Goal: Task Accomplishment & Management: Manage account settings

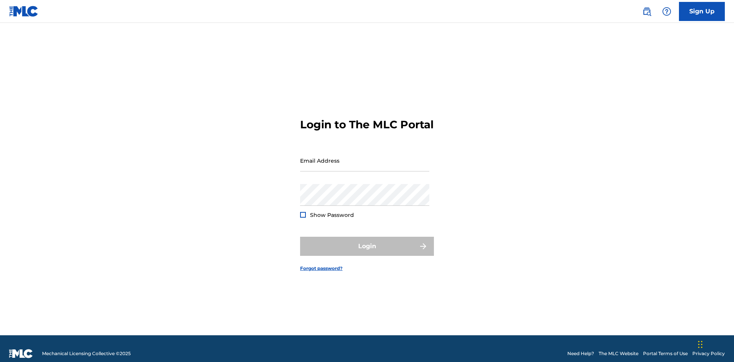
scroll to position [10, 0]
click at [365, 157] on input "Email Address" at bounding box center [364, 161] width 129 height 22
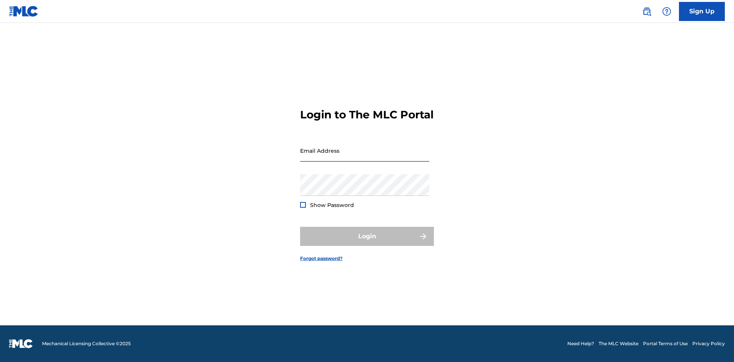
scroll to position [10, 0]
type input "[EMAIL_ADDRESS][DOMAIN_NAME]"
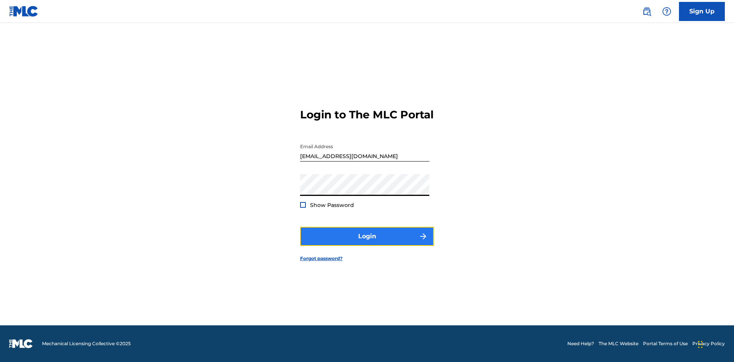
click at [367, 243] on button "Login" at bounding box center [367, 236] width 134 height 19
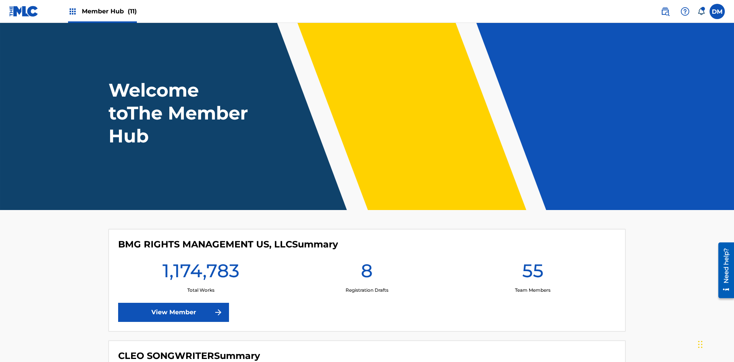
click at [109, 11] on span "Member Hub (11)" at bounding box center [109, 11] width 55 height 9
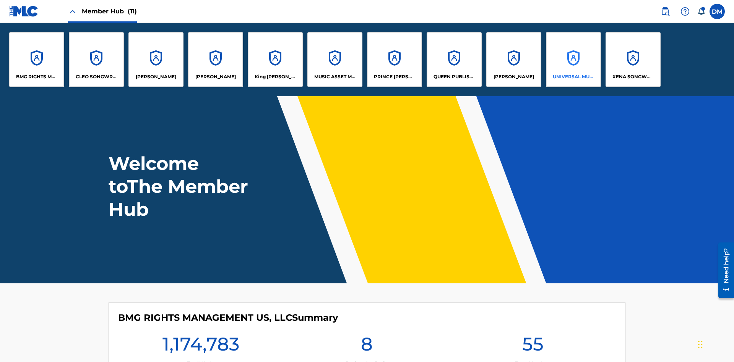
click at [573, 77] on p "UNIVERSAL MUSIC PUB GROUP" at bounding box center [574, 76] width 42 height 7
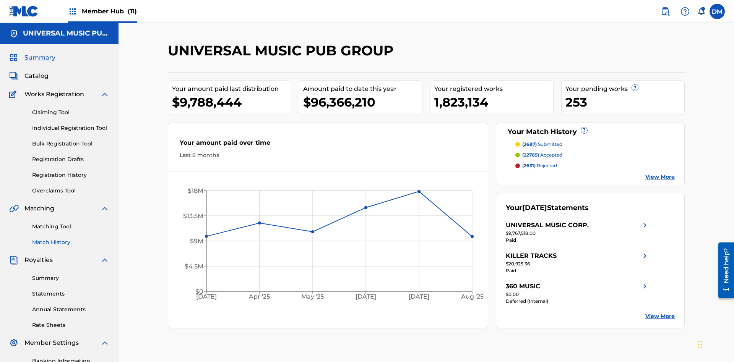
click at [71, 238] on link "Match History" at bounding box center [70, 242] width 77 height 8
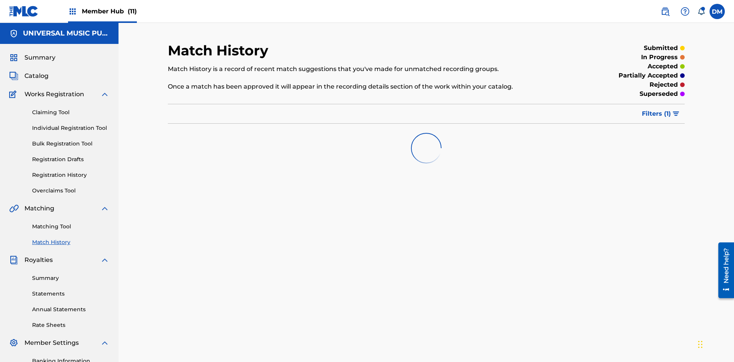
click at [656, 109] on span "Filters ( 1 )" at bounding box center [656, 113] width 29 height 9
click at [0, 0] on div at bounding box center [0, 0] width 0 height 0
click at [0, 0] on button "Apply Filters" at bounding box center [0, 0] width 0 height 0
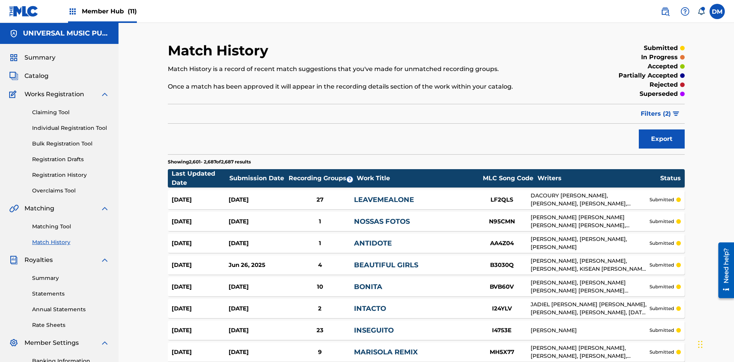
click at [656, 109] on span "Filters ( 2 )" at bounding box center [655, 113] width 30 height 9
click at [0, 0] on img at bounding box center [0, 0] width 0 height 0
click at [0, 0] on div at bounding box center [0, 0] width 0 height 0
click at [0, 0] on button "Apply Filters" at bounding box center [0, 0] width 0 height 0
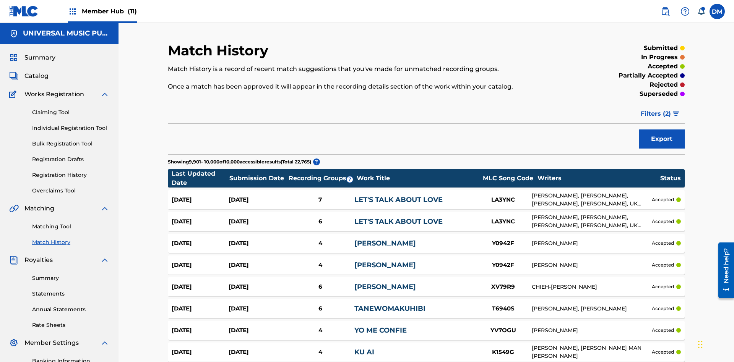
click at [656, 109] on span "Filters ( 2 )" at bounding box center [655, 113] width 30 height 9
click at [0, 0] on img at bounding box center [0, 0] width 0 height 0
click at [0, 0] on div at bounding box center [0, 0] width 0 height 0
click at [0, 0] on button "Apply Filters" at bounding box center [0, 0] width 0 height 0
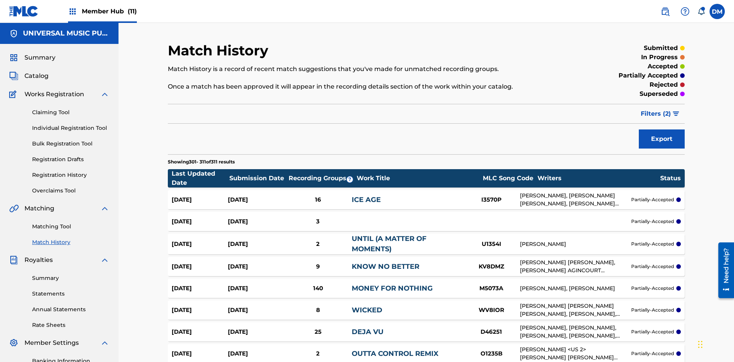
click at [656, 109] on span "Filters ( 2 )" at bounding box center [655, 113] width 30 height 9
click at [0, 0] on img at bounding box center [0, 0] width 0 height 0
click at [0, 0] on div at bounding box center [0, 0] width 0 height 0
click at [0, 0] on button "Apply Filters" at bounding box center [0, 0] width 0 height 0
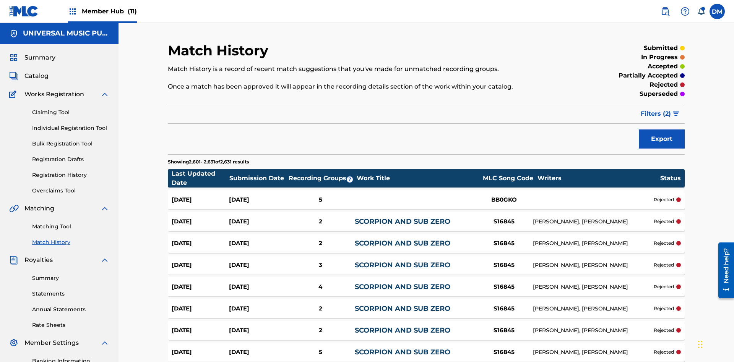
click at [656, 109] on span "Filters ( 2 )" at bounding box center [655, 113] width 30 height 9
click at [0, 0] on img at bounding box center [0, 0] width 0 height 0
click at [0, 0] on div at bounding box center [0, 0] width 0 height 0
click at [0, 0] on button "Apply Filters" at bounding box center [0, 0] width 0 height 0
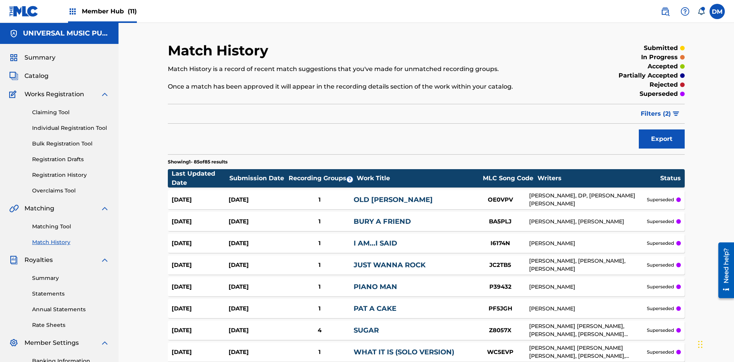
click at [656, 109] on span "Filters ( 2 )" at bounding box center [655, 113] width 30 height 9
click at [0, 0] on div at bounding box center [0, 0] width 0 height 0
click at [0, 0] on button "Apply Filters" at bounding box center [0, 0] width 0 height 0
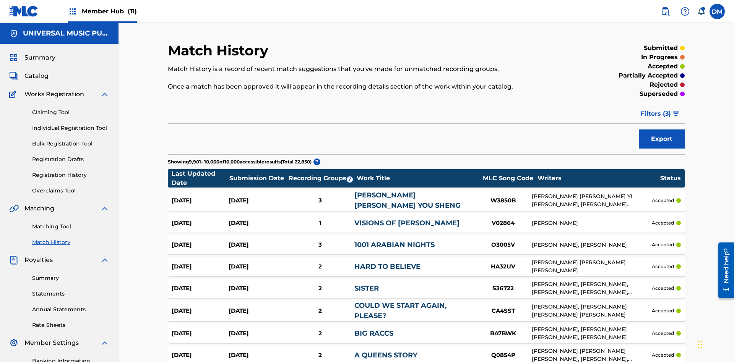
click at [656, 109] on span "Filters ( 3 )" at bounding box center [655, 113] width 30 height 9
click at [0, 0] on img at bounding box center [0, 0] width 0 height 0
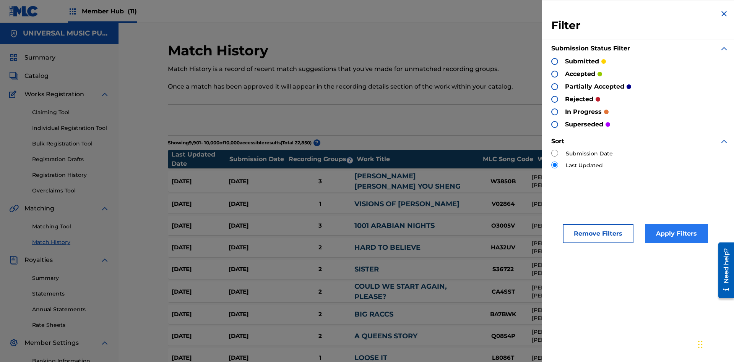
click at [554, 86] on div at bounding box center [554, 86] width 7 height 7
click at [554, 99] on div at bounding box center [554, 99] width 7 height 7
click at [675, 234] on button "Apply Filters" at bounding box center [676, 233] width 63 height 19
